Goal: Task Accomplishment & Management: Manage account settings

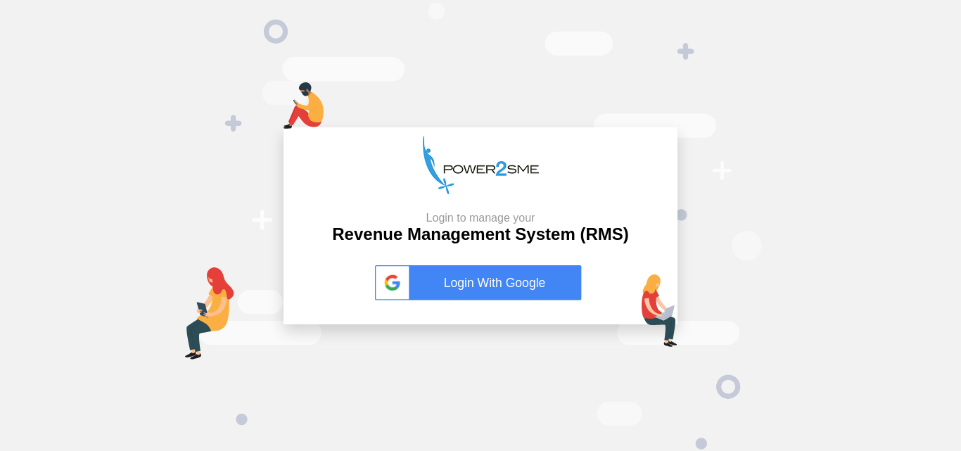
click at [437, 274] on link "Login With Google" at bounding box center [480, 282] width 211 height 35
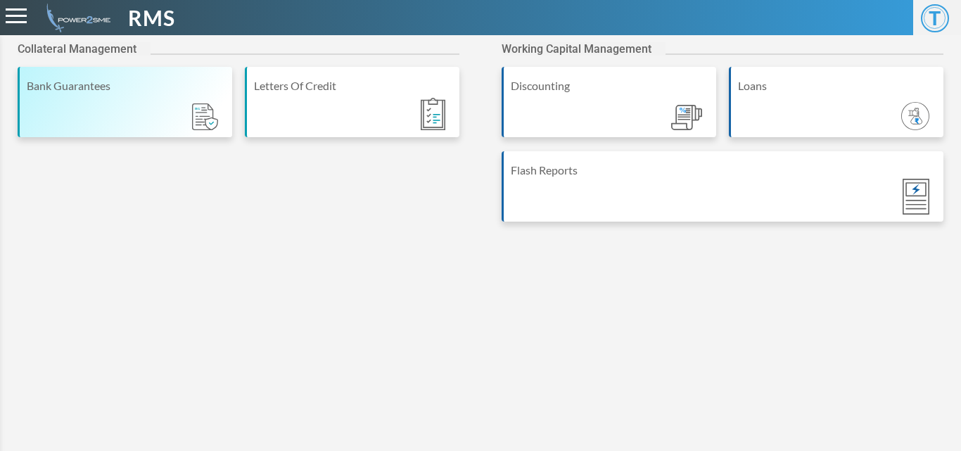
click at [49, 70] on div "Bank Guarantees" at bounding box center [125, 102] width 215 height 70
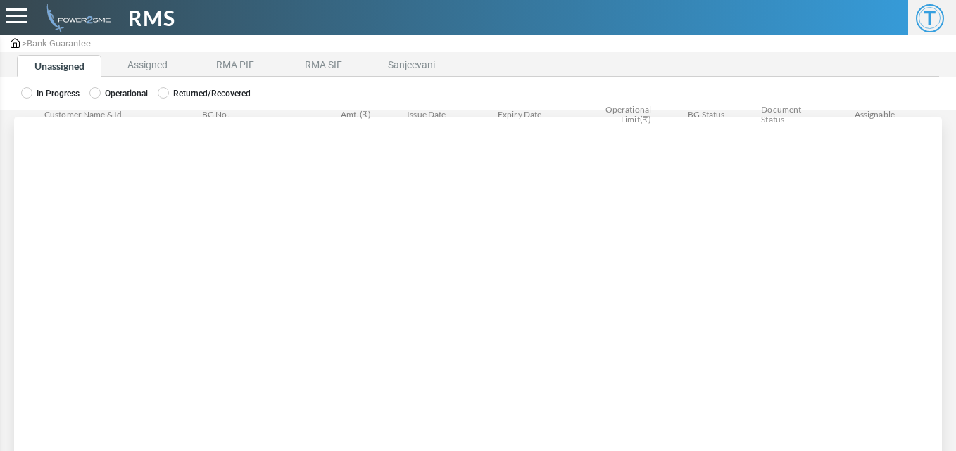
drag, startPoint x: 125, startPoint y: 64, endPoint x: 120, endPoint y: 80, distance: 16.7
click at [125, 64] on li "Assigned" at bounding box center [147, 66] width 84 height 22
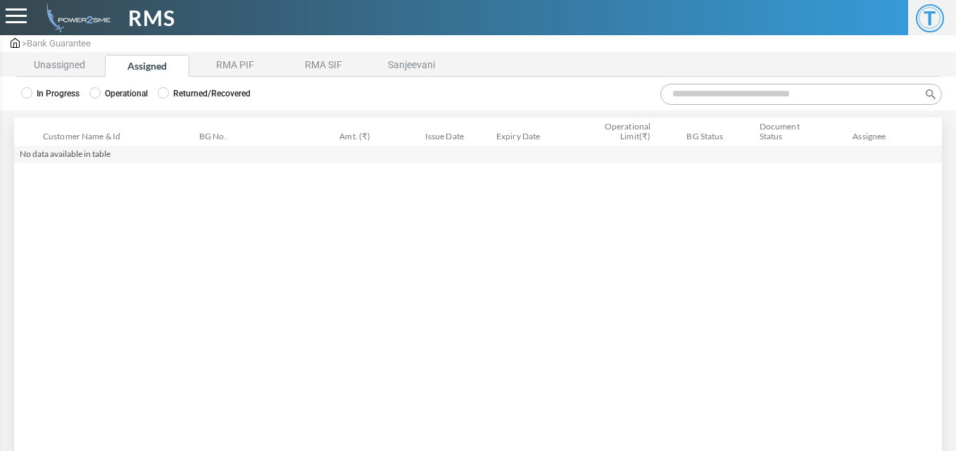
click at [113, 100] on div "In Progress Operational Returned/Recovered" at bounding box center [478, 94] width 956 height 34
click at [110, 94] on label "Operational" at bounding box center [118, 93] width 58 height 13
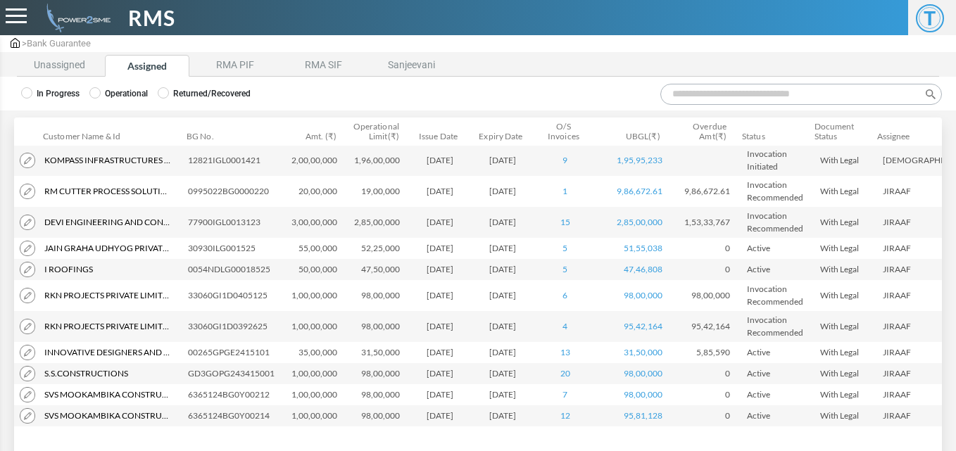
click at [701, 101] on input "Search:" at bounding box center [800, 94] width 281 height 21
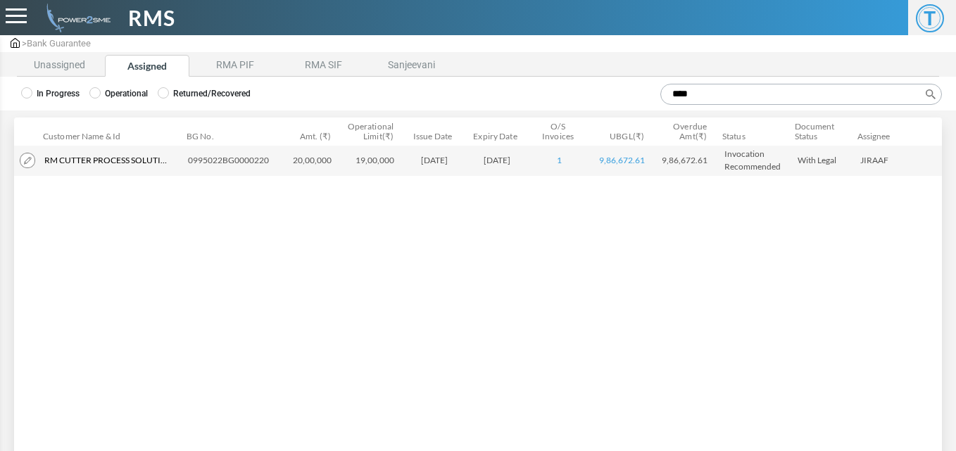
type input "****"
click at [78, 51] on div "> Bank Guarantee" at bounding box center [478, 43] width 956 height 17
click at [75, 58] on li "Unassigned" at bounding box center [59, 66] width 84 height 22
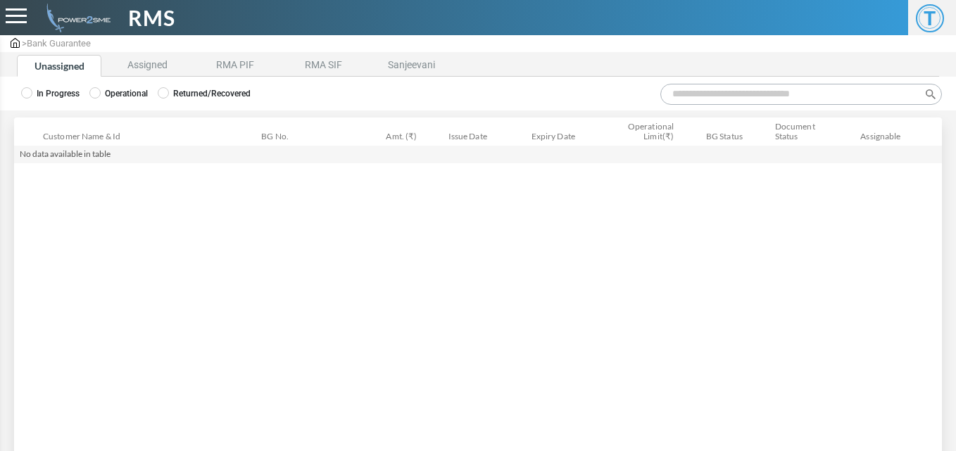
click at [704, 98] on input "Search:" at bounding box center [800, 94] width 281 height 21
type input "****"
click at [136, 61] on li "Assigned" at bounding box center [147, 66] width 84 height 22
click at [122, 95] on label "Operational" at bounding box center [118, 93] width 58 height 13
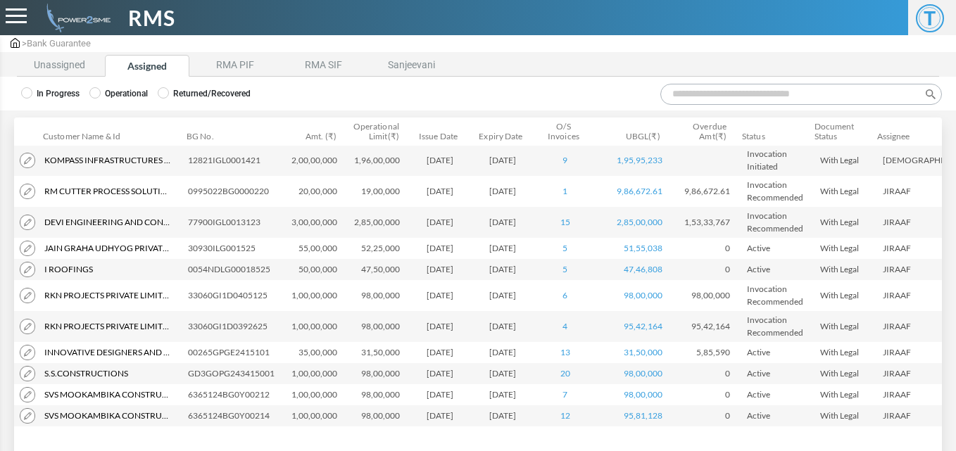
click at [784, 82] on div "In Progress Operational Returned/Recovered" at bounding box center [478, 94] width 956 height 34
click at [783, 89] on input "Search:" at bounding box center [800, 94] width 281 height 21
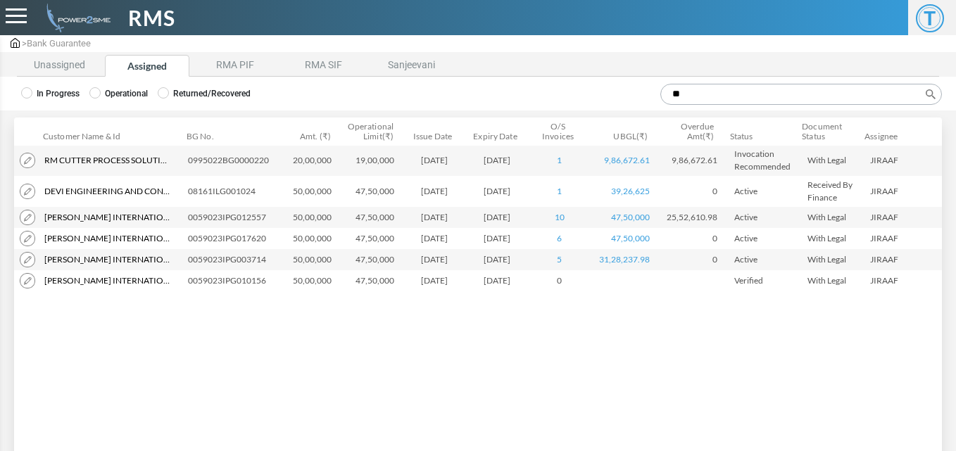
type input "*"
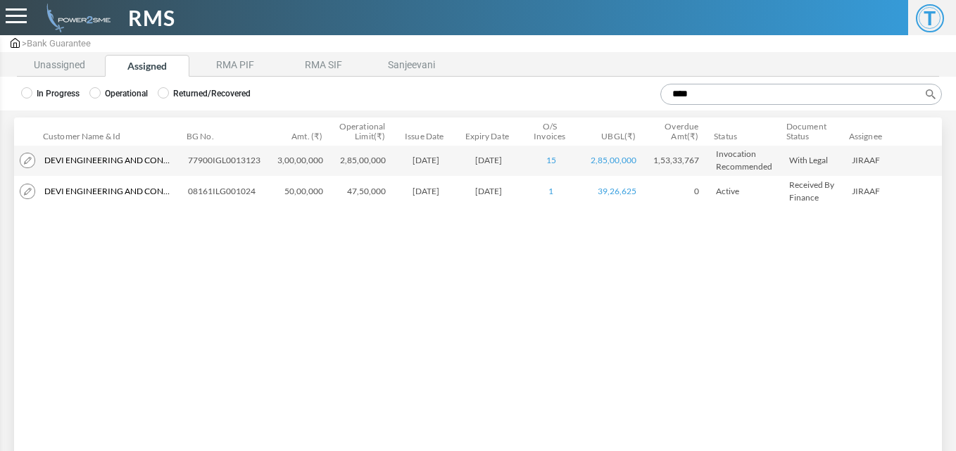
type input "****"
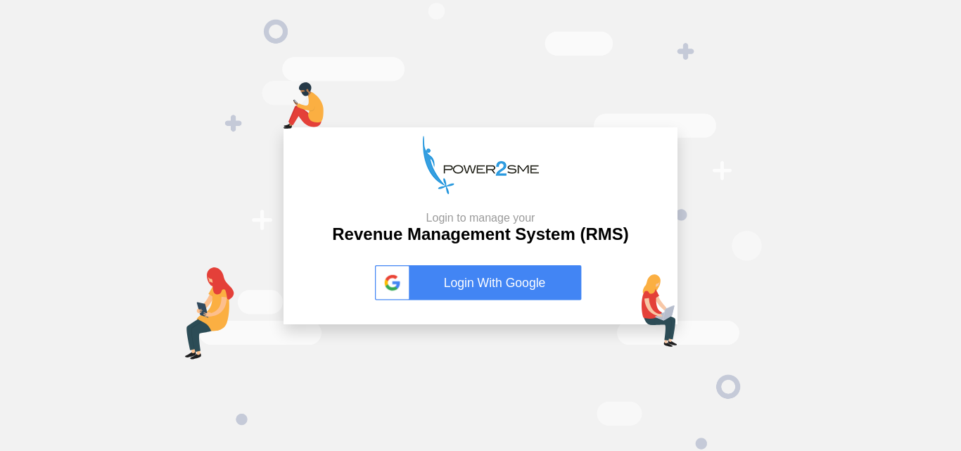
click at [503, 289] on link "Login With Google" at bounding box center [480, 282] width 211 height 35
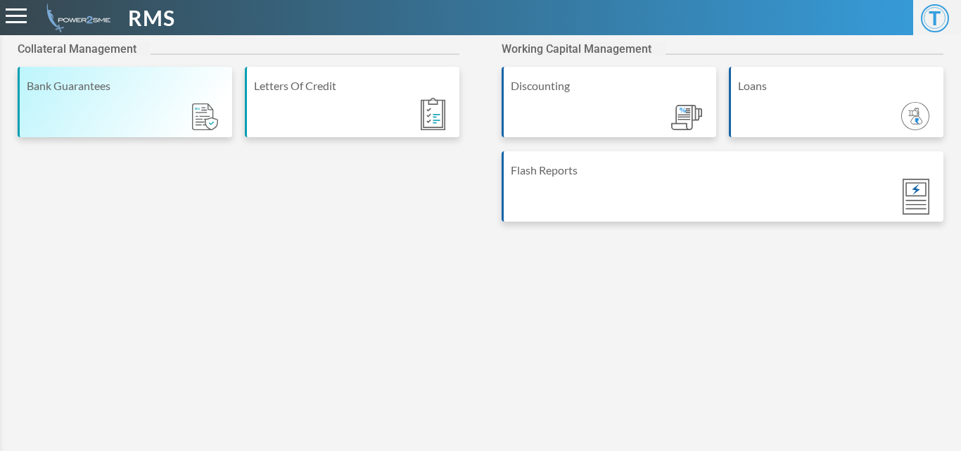
click at [104, 126] on div "Bank Guarantees" at bounding box center [125, 102] width 215 height 70
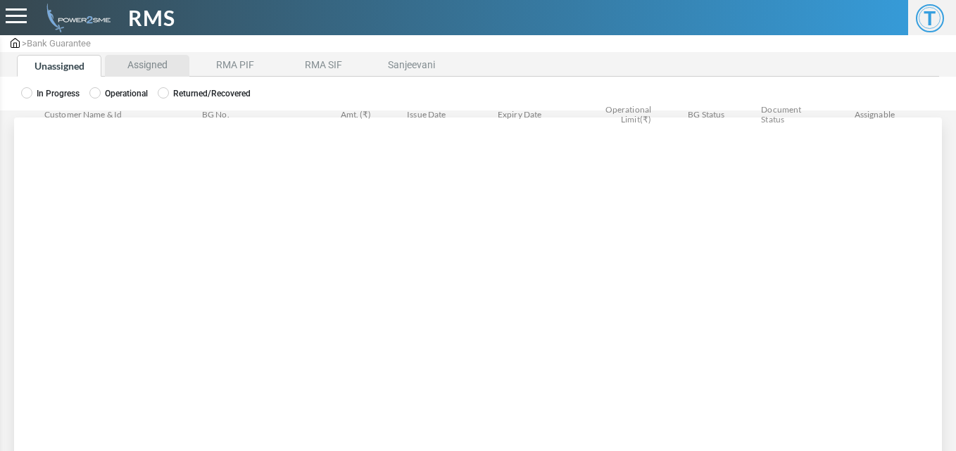
click at [132, 72] on li "Assigned" at bounding box center [147, 66] width 84 height 22
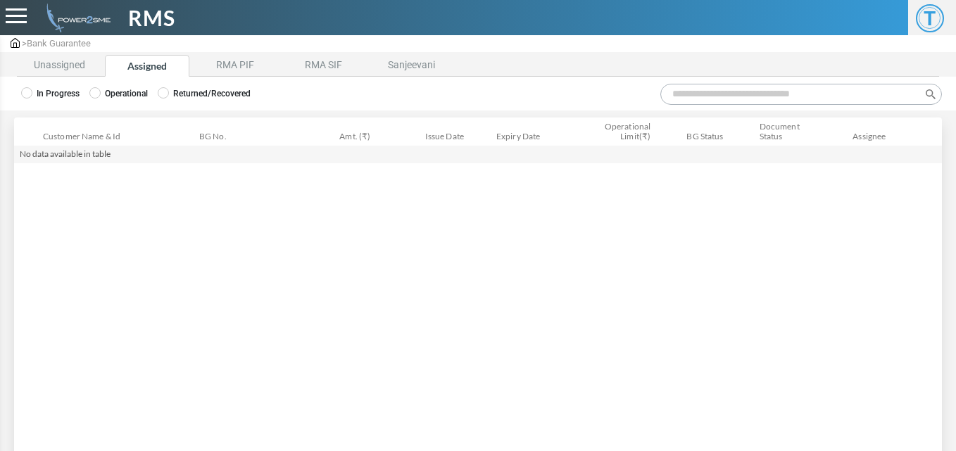
click at [110, 91] on label "Operational" at bounding box center [118, 93] width 58 height 13
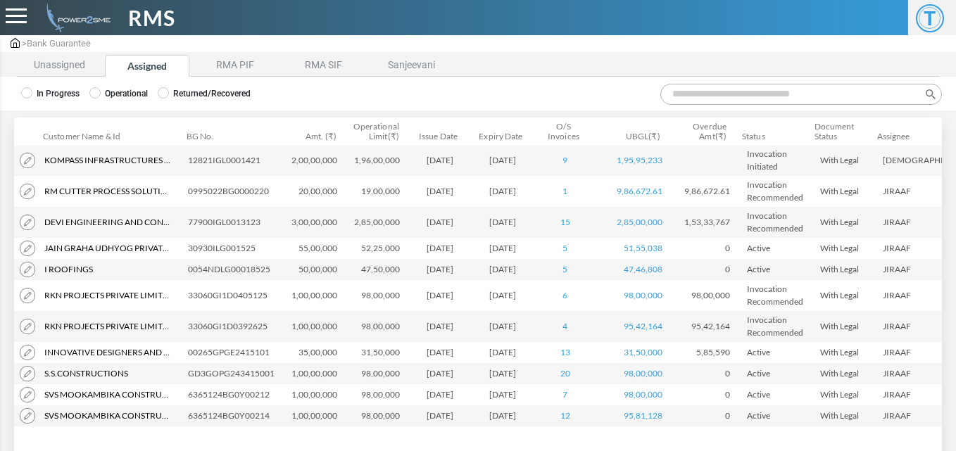
click at [699, 101] on input "Search:" at bounding box center [800, 94] width 281 height 21
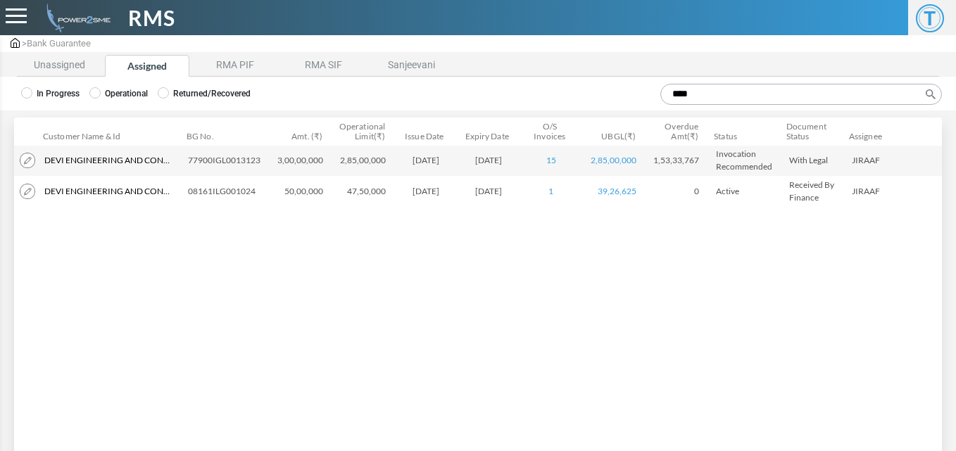
type input "****"
